Goal: Navigation & Orientation: Go to known website

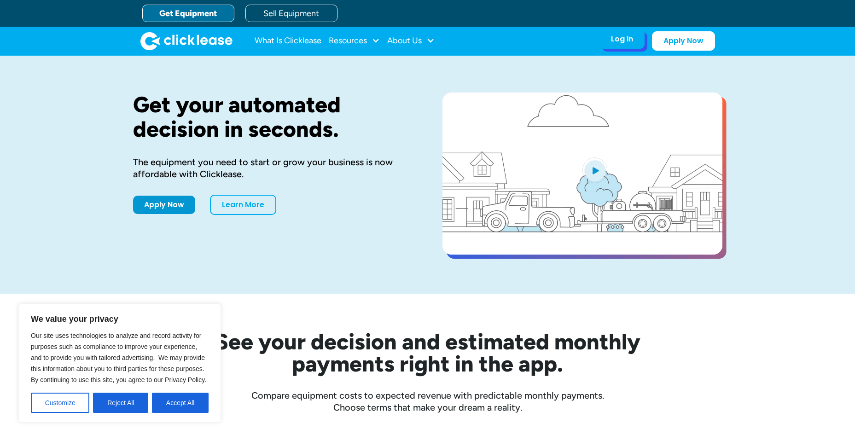
click at [619, 42] on div "Log In" at bounding box center [622, 39] width 22 height 9
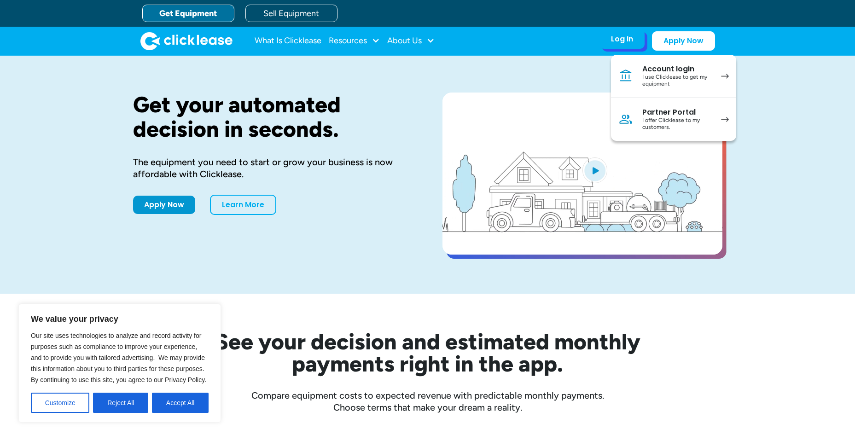
click at [675, 118] on div "I offer Clicklease to my customers." at bounding box center [677, 124] width 70 height 14
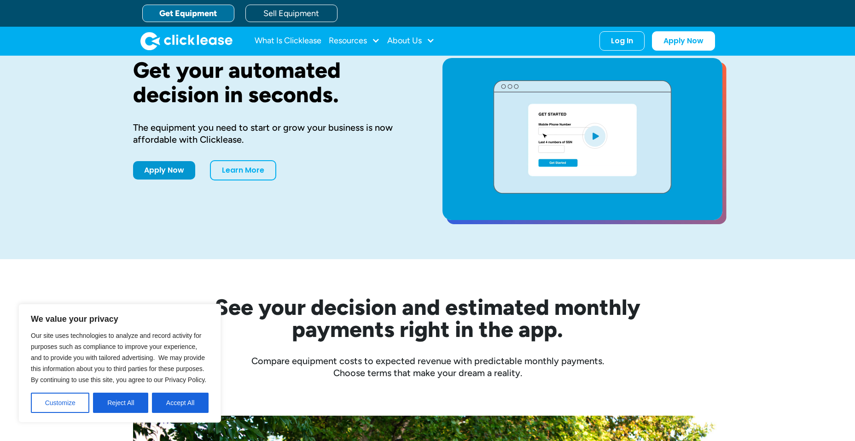
scroll to position [184, 0]
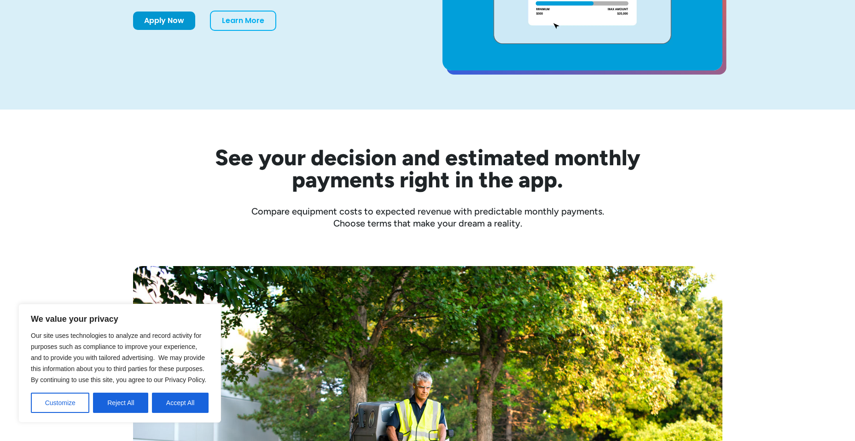
click at [194, 392] on div "Our site uses technologies to analyze and record activity for purposes such as …" at bounding box center [120, 371] width 178 height 83
click at [180, 396] on button "Accept All" at bounding box center [180, 403] width 57 height 20
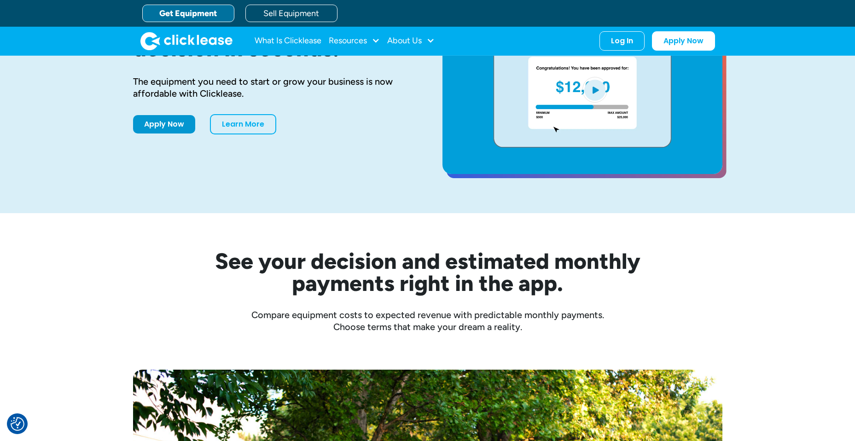
scroll to position [0, 0]
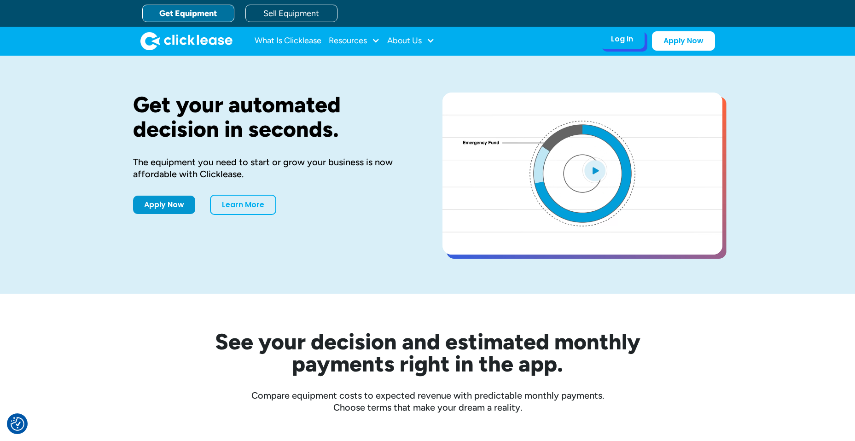
click at [637, 36] on div "Log In Account login I use Clicklease to get my equipment Partner Portal I offe…" at bounding box center [622, 38] width 45 height 19
